Goal: Task Accomplishment & Management: Use online tool/utility

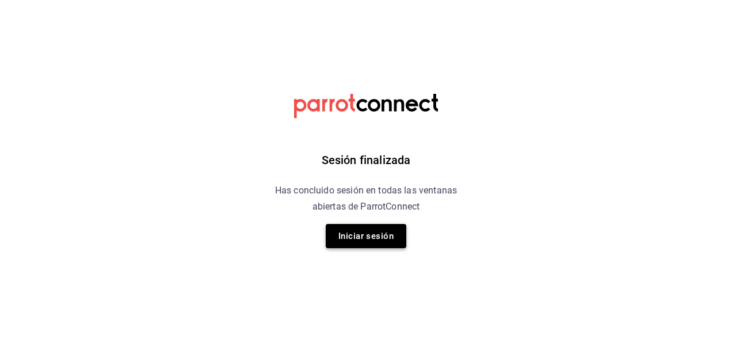
click at [361, 234] on button "Iniciar sesión" at bounding box center [366, 236] width 81 height 24
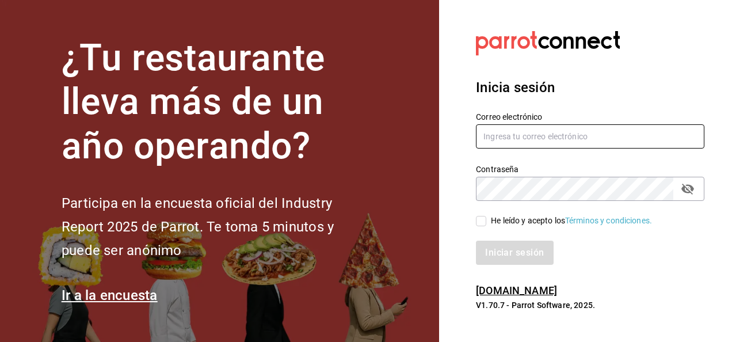
type input "[EMAIL_ADDRESS][DOMAIN_NAME]"
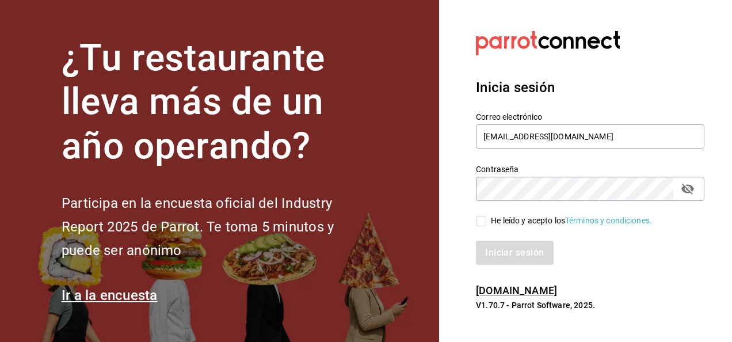
click at [482, 215] on label "He leído y acepto los Términos y condiciones." at bounding box center [564, 221] width 176 height 12
click at [482, 216] on input "He leído y acepto los Términos y condiciones." at bounding box center [481, 221] width 10 height 10
checkbox input "true"
click at [493, 251] on button "Iniciar sesión" at bounding box center [515, 253] width 78 height 24
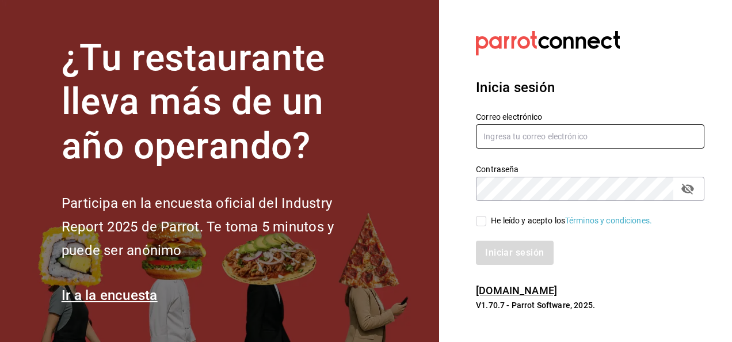
type input "[EMAIL_ADDRESS][DOMAIN_NAME]"
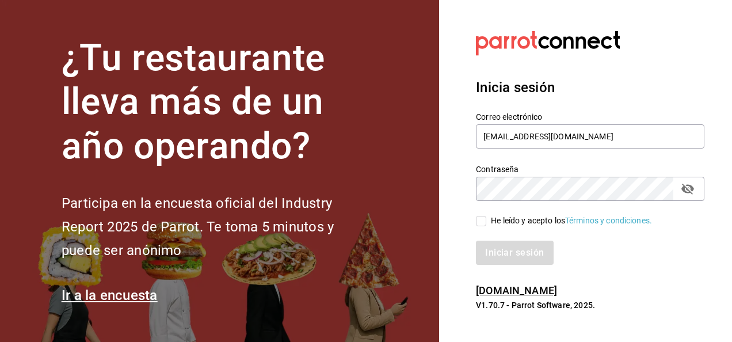
click at [482, 212] on div "He leído y acepto los Términos y condiciones." at bounding box center [583, 214] width 242 height 26
click at [482, 221] on input "He leído y acepto los Términos y condiciones." at bounding box center [481, 221] width 10 height 10
checkbox input "true"
click at [492, 244] on button "Iniciar sesión" at bounding box center [515, 253] width 78 height 24
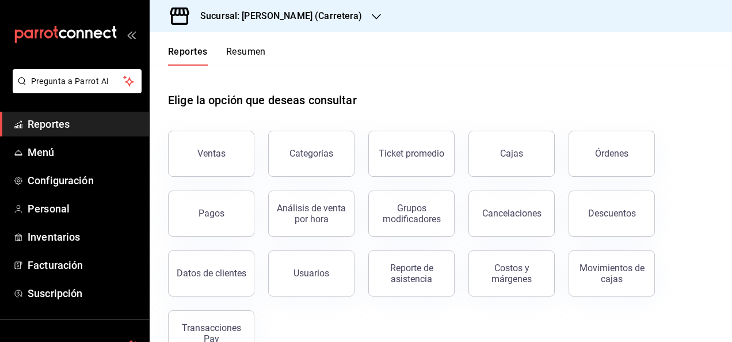
click at [270, 15] on h3 "Sucursal: [PERSON_NAME] (Carretera)" at bounding box center [276, 16] width 171 height 14
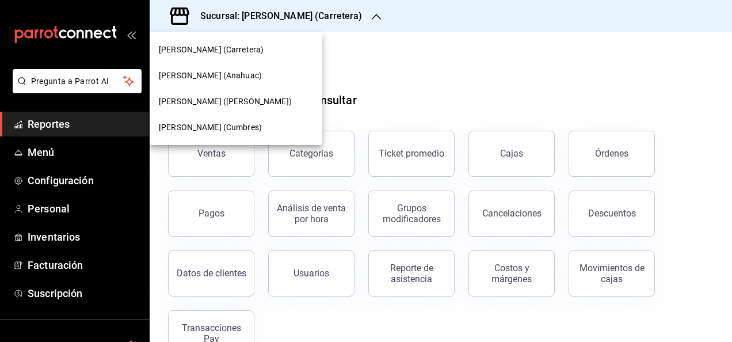
click at [230, 76] on span "Don Macizo (Anahuac)" at bounding box center [210, 76] width 103 height 12
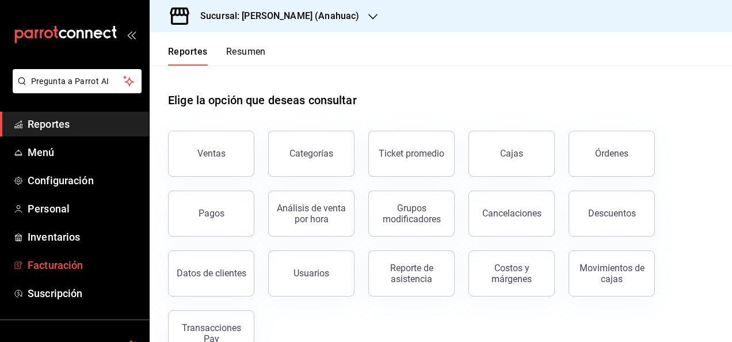
click at [51, 268] on span "Facturación" at bounding box center [84, 265] width 112 height 16
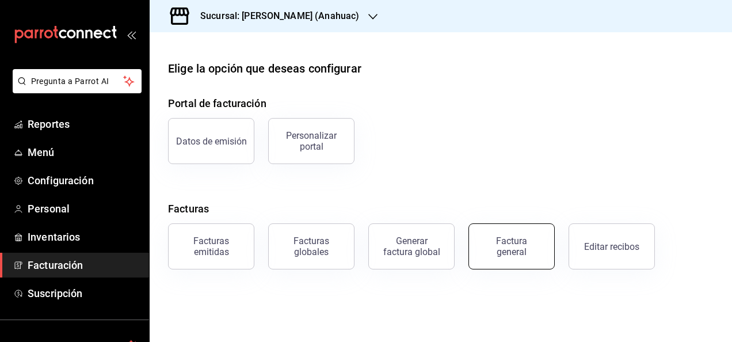
click at [506, 254] on div "Factura general" at bounding box center [512, 246] width 58 height 22
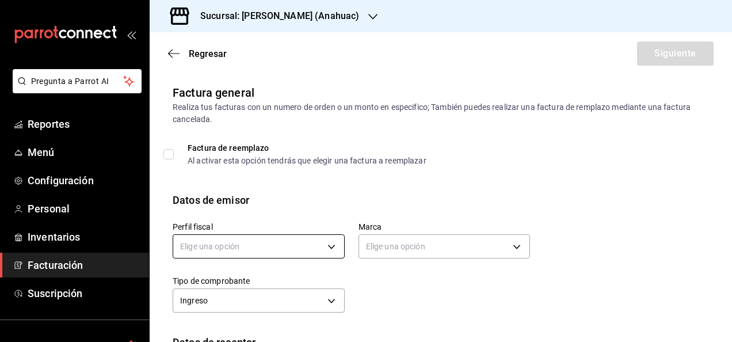
click at [227, 240] on body "Pregunta a Parrot AI Reportes Menú Configuración Personal Inventarios Facturaci…" at bounding box center [366, 171] width 732 height 342
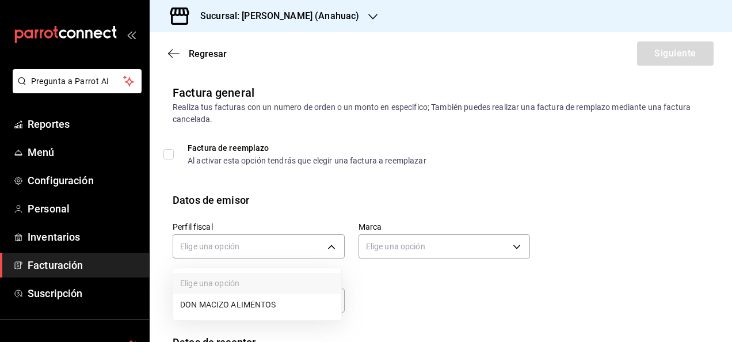
click at [230, 312] on li "DON MACIZO ALIMENTOS" at bounding box center [257, 304] width 168 height 21
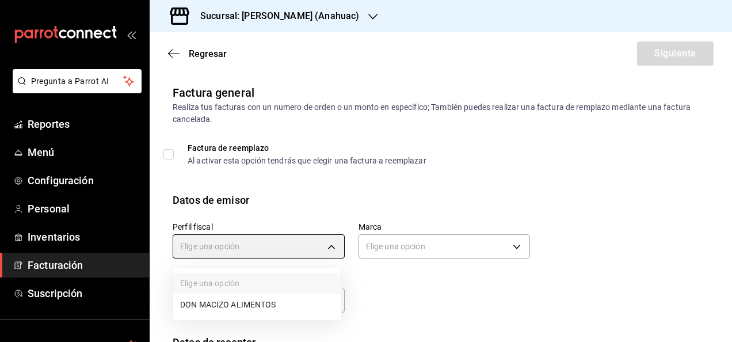
type input "7530212f-5c00-48ab-947a-5a4cb9cc1158"
type input "ec31fe20-e6a0-4e25-94bd-35c305cd9971"
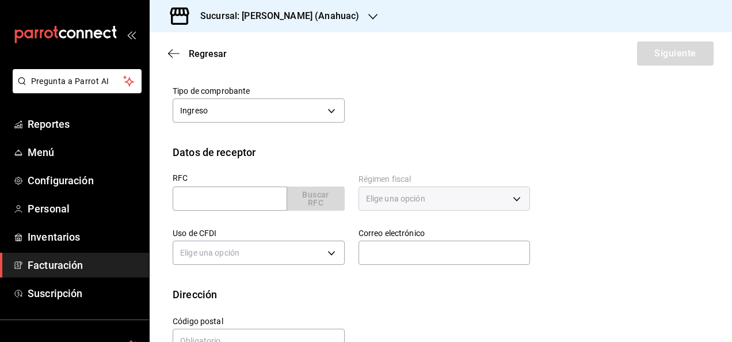
scroll to position [193, 0]
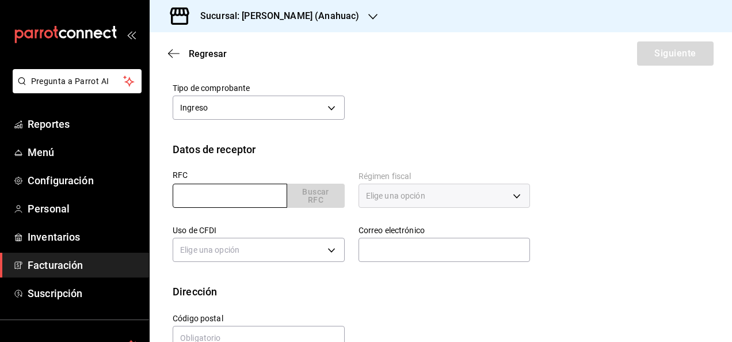
click at [253, 190] on input "text" at bounding box center [230, 196] width 115 height 24
type input "SMO710204MS7"
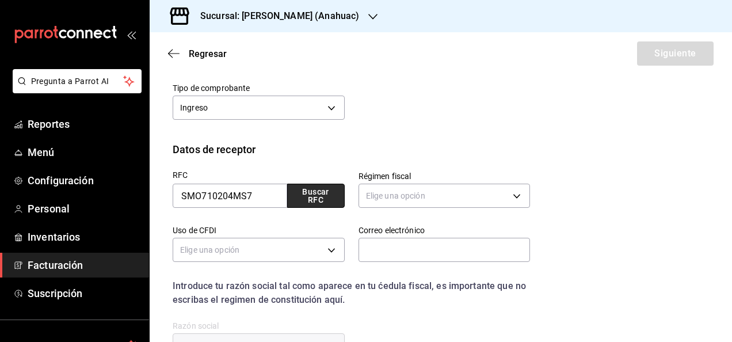
click at [303, 195] on button "Buscar RFC" at bounding box center [316, 196] width 58 height 24
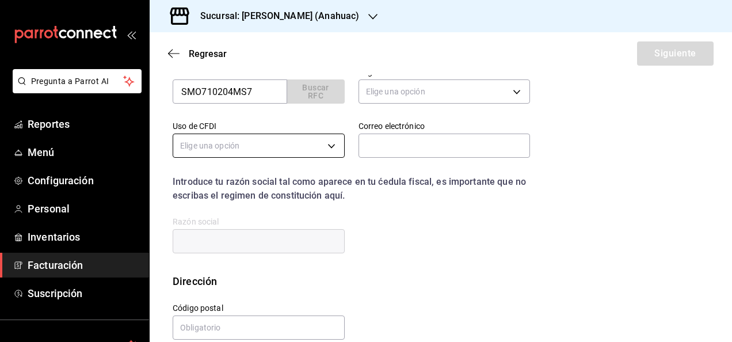
type input "601"
type input "G01"
type input "[EMAIL_ADDRESS][DOMAIN_NAME]"
type input "66220"
type input "SUPER MODE"
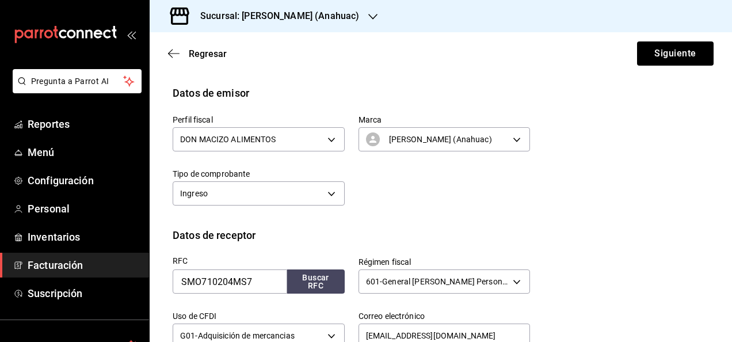
scroll to position [106, 0]
click at [679, 62] on button "Siguiente" at bounding box center [675, 53] width 77 height 24
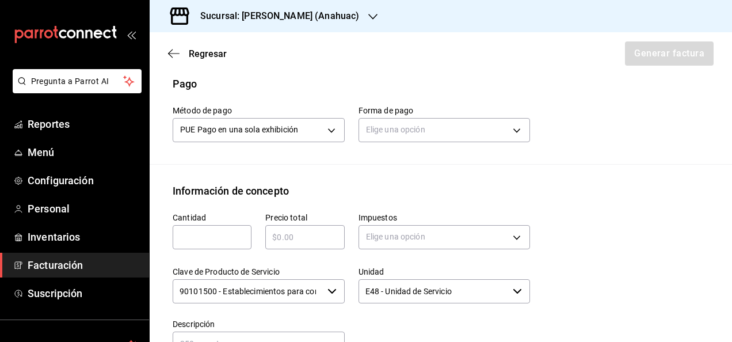
scroll to position [354, 0]
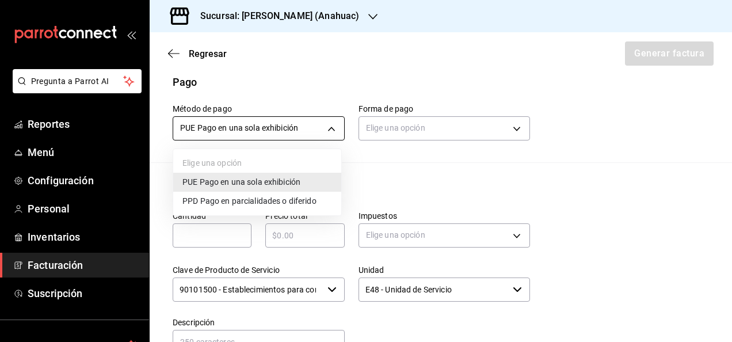
click at [303, 119] on body "Pregunta a Parrot AI Reportes Menú Configuración Personal Inventarios Facturaci…" at bounding box center [366, 171] width 732 height 342
click at [278, 202] on span "PPD Pago en parcialidades o diferido" at bounding box center [249, 201] width 134 height 12
type input "PPD"
type input "99"
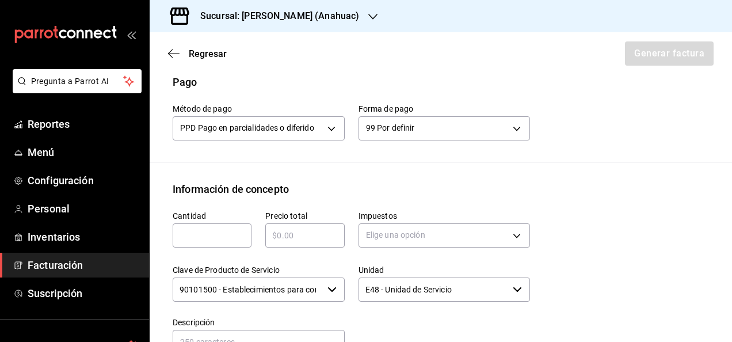
click at [224, 239] on input "text" at bounding box center [212, 235] width 79 height 14
type input "15"
click at [304, 226] on div "​" at bounding box center [304, 235] width 79 height 24
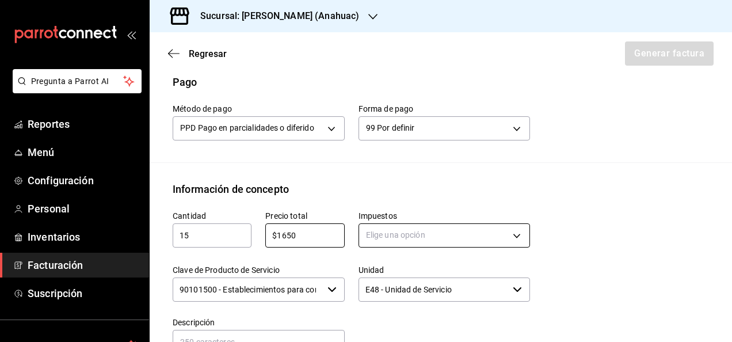
type input "$1650"
click at [367, 227] on body "Pregunta a Parrot AI Reportes Menú Configuración Personal Inventarios Facturaci…" at bounding box center [366, 171] width 732 height 342
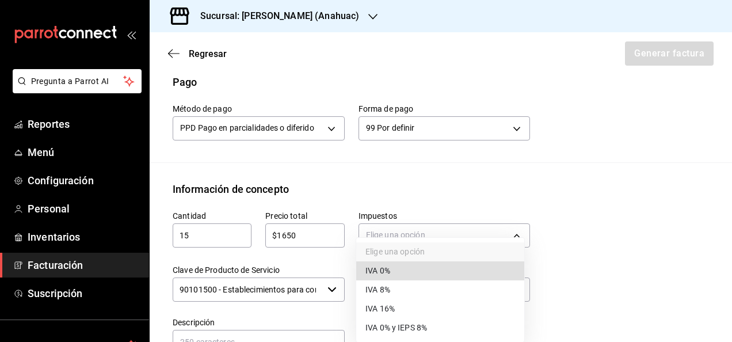
click at [380, 274] on span "IVA 0%" at bounding box center [377, 271] width 25 height 12
type input "IVA_0"
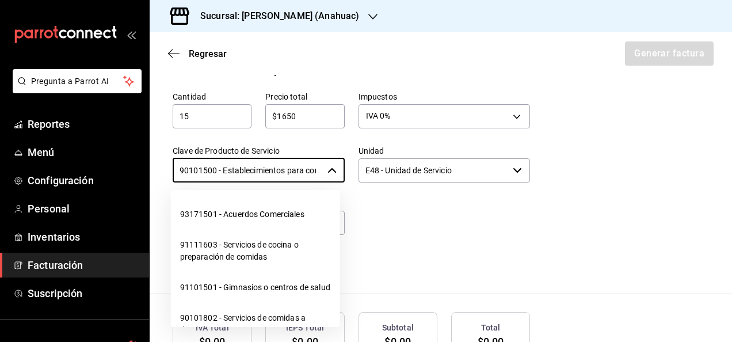
scroll to position [0, 45]
drag, startPoint x: 177, startPoint y: 171, endPoint x: 395, endPoint y: 169, distance: 218.1
click at [395, 169] on div "Cantidad 15 ​ Precio total $1650 ​ Impuestos IVA 0% IVA_0 Clave de Producto de …" at bounding box center [344, 176] width 371 height 197
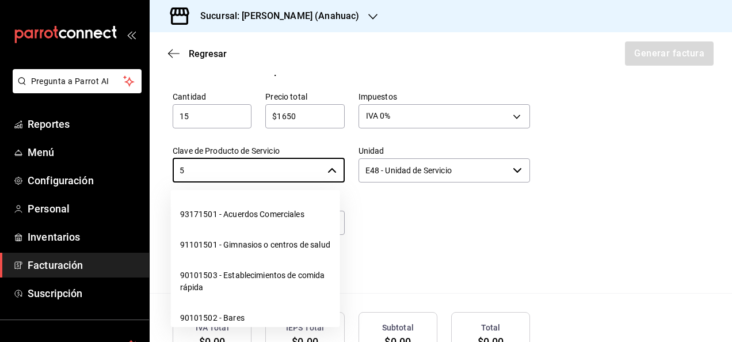
scroll to position [0, 0]
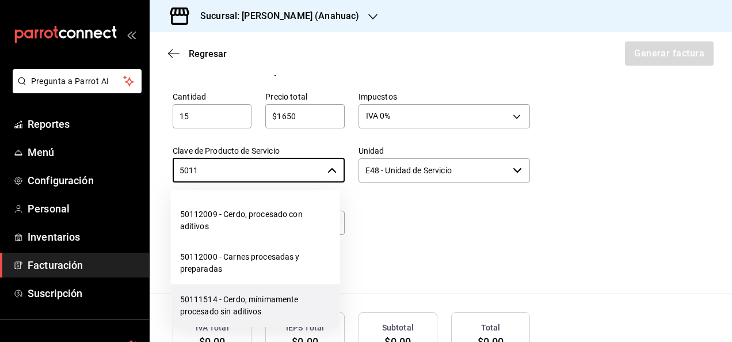
click at [264, 298] on li "50111514 - Cerdo, mínimamente procesado sin aditivos" at bounding box center [255, 305] width 169 height 43
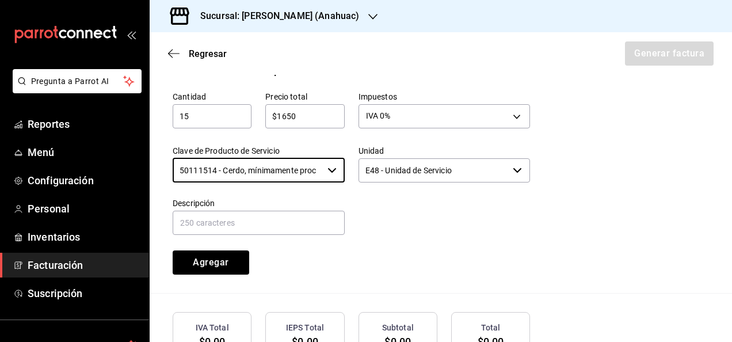
type input "50111514 - Cerdo, mínimamente procesado sin aditivos"
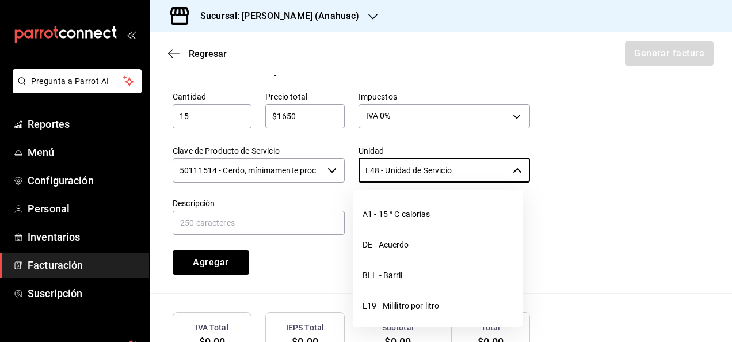
drag, startPoint x: 479, startPoint y: 168, endPoint x: 289, endPoint y: 160, distance: 190.1
click at [290, 159] on div "Cantidad 15 ​ Precio total $1650 ​ Impuestos IVA 0% IVA_0 Clave de Producto de …" at bounding box center [344, 176] width 371 height 197
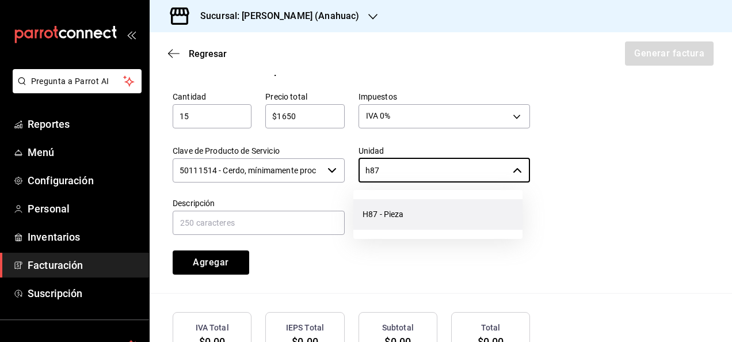
click at [375, 204] on li "H87 - Pieza" at bounding box center [437, 214] width 169 height 31
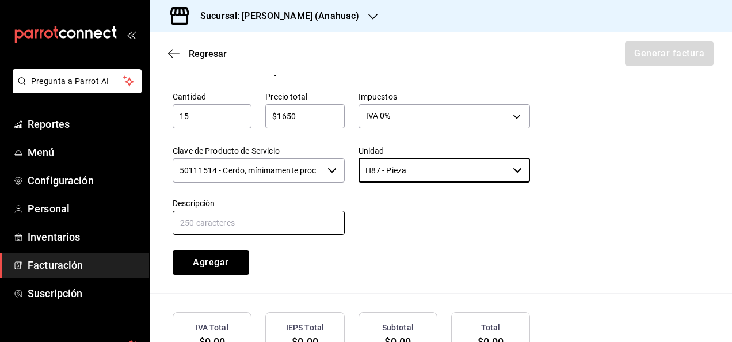
type input "H87 - Pieza"
click at [315, 220] on input "text" at bounding box center [259, 223] width 172 height 24
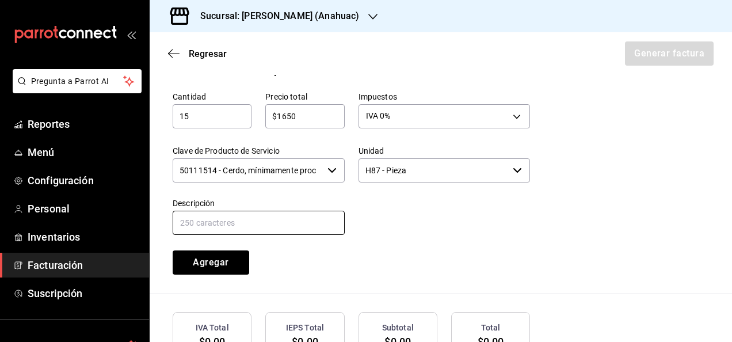
type input "(CNG) CARNITAS GOURMET 250 GR. DON MACIZO"
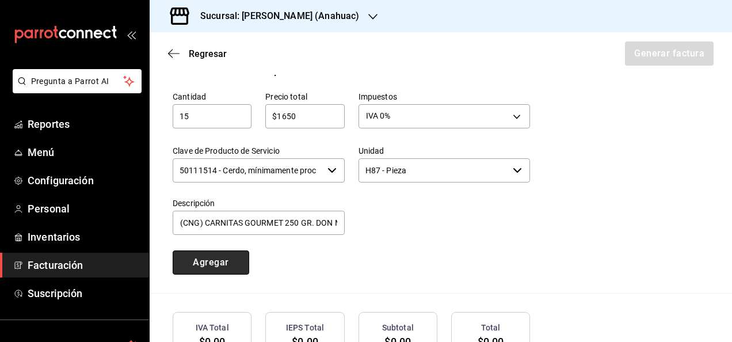
click at [214, 260] on button "Agregar" at bounding box center [211, 262] width 77 height 24
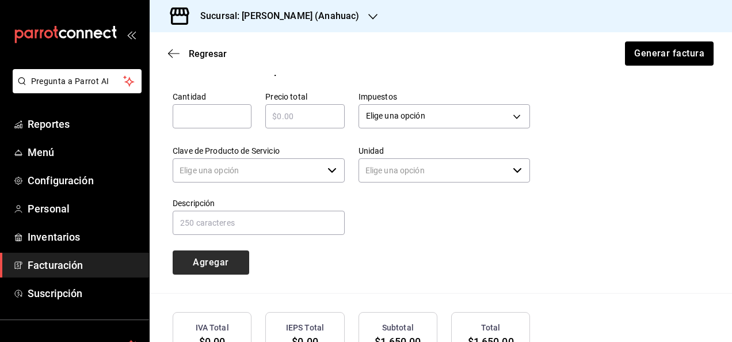
type input "90101500 - Establecimientos para comer y beber"
type input "E48 - Unidad de Servicio"
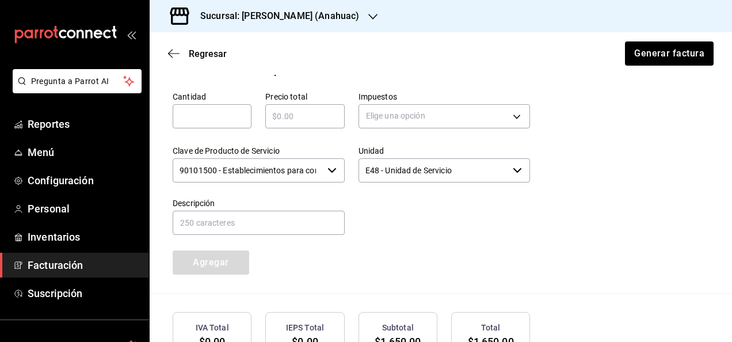
scroll to position [586, 0]
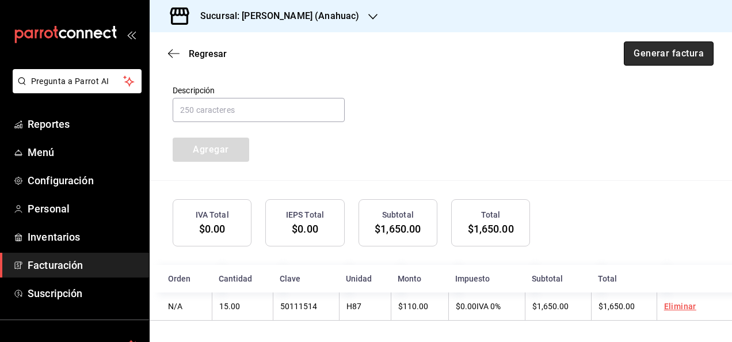
click at [653, 47] on button "Generar factura" at bounding box center [669, 53] width 90 height 24
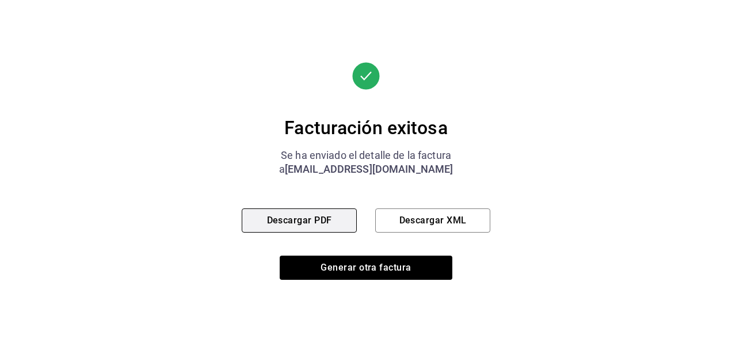
click at [324, 223] on button "Descargar PDF" at bounding box center [299, 220] width 115 height 24
